Goal: Find specific page/section: Find specific page/section

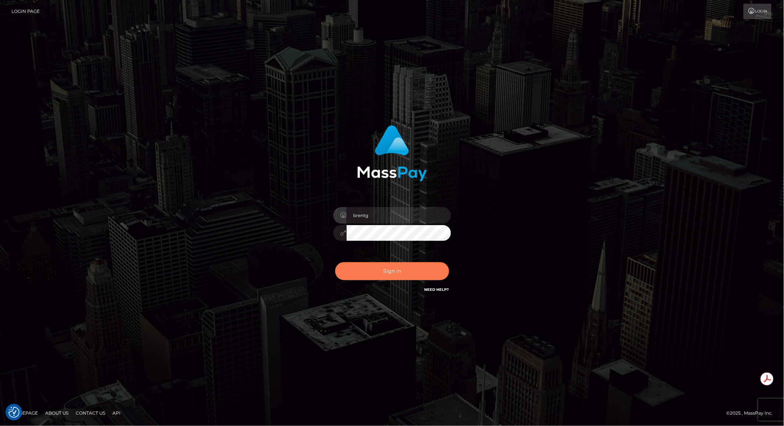
click at [396, 276] on button "Sign in" at bounding box center [392, 271] width 114 height 18
type input "brentg"
click at [403, 273] on button "Sign in" at bounding box center [392, 271] width 114 height 18
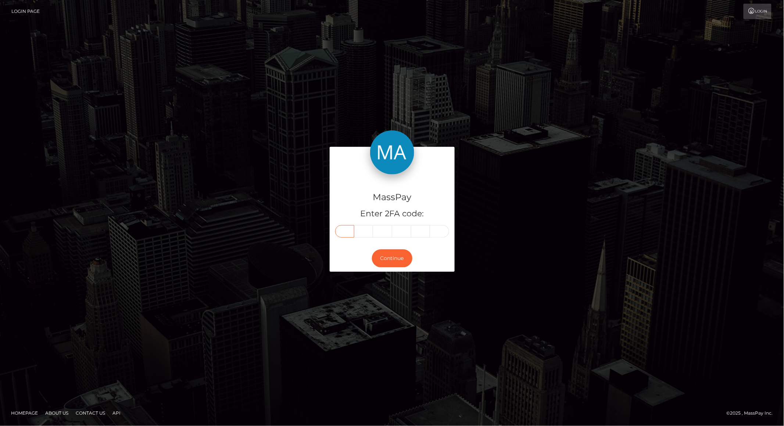
paste input "0"
type input "0"
type input "8"
type input "2"
type input "5"
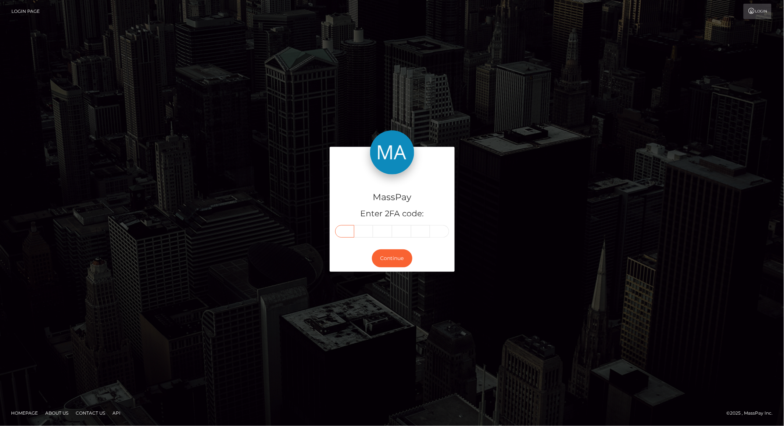
type input "6"
type input "1"
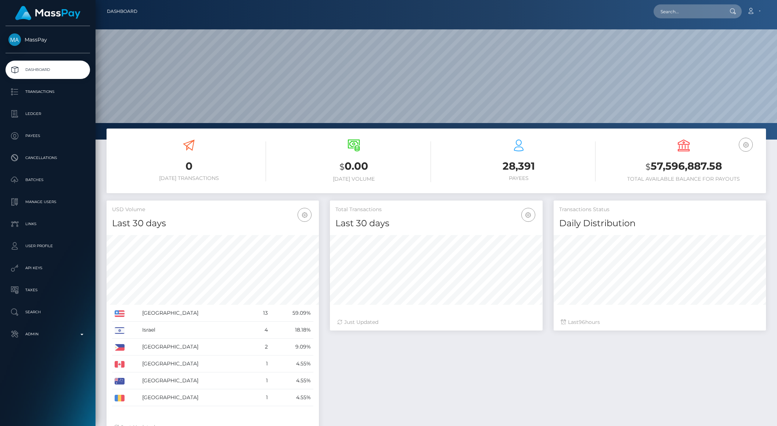
scroll to position [130, 212]
click at [676, 14] on input "text" at bounding box center [688, 11] width 69 height 14
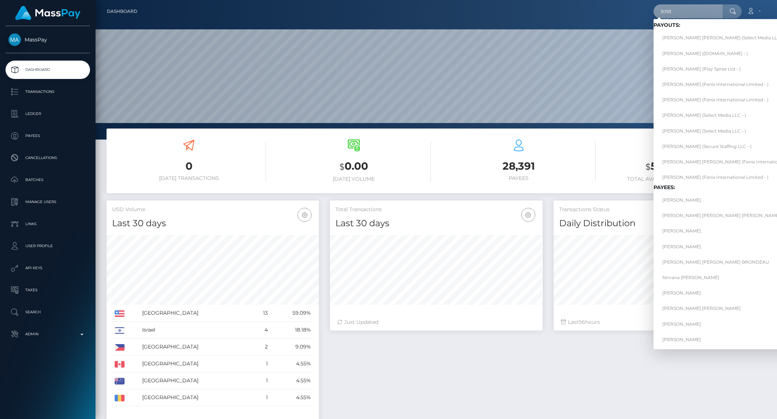
click at [677, 6] on input "3093" at bounding box center [688, 11] width 69 height 14
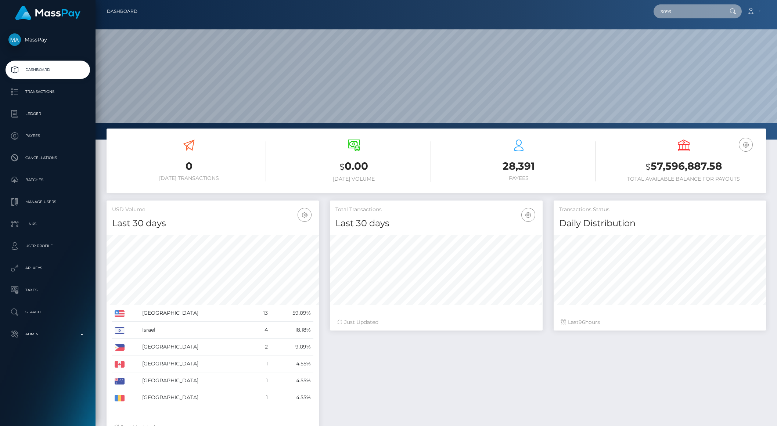
click at [677, 6] on input "3093" at bounding box center [688, 11] width 69 height 14
paste input "traveljunkielife@outlook.com"
type input "traveljunkielife@outlook.com"
click at [692, 35] on link "Dawn Renee Williamson" at bounding box center [683, 38] width 59 height 14
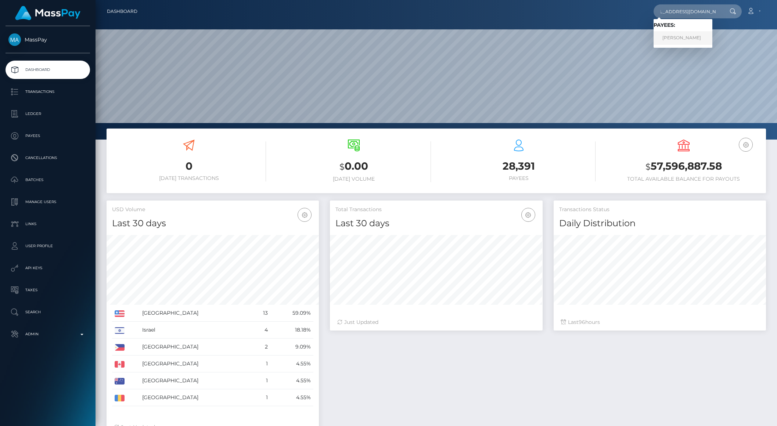
scroll to position [0, 0]
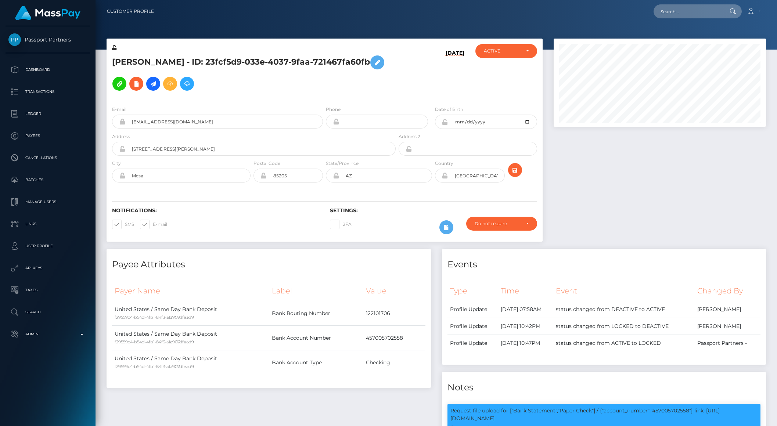
scroll to position [88, 212]
drag, startPoint x: 169, startPoint y: 72, endPoint x: 239, endPoint y: 58, distance: 70.9
click at [239, 58] on h5 "[PERSON_NAME] - ID: 23fcf5d9-033e-4037-9faa-721467fa60fb" at bounding box center [252, 73] width 280 height 43
copy h5 "23fcf5d9-033e-4037-9faa-721467fa60fb"
